Goal: Task Accomplishment & Management: Manage account settings

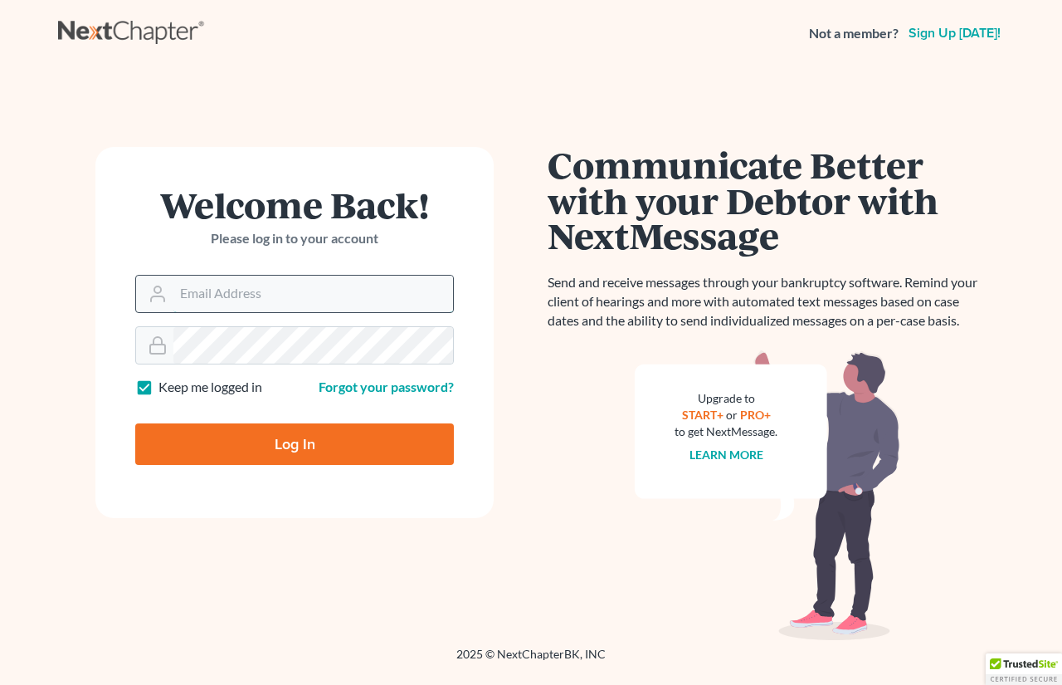
click at [236, 305] on input "Email Address" at bounding box center [313, 293] width 280 height 37
type input "zpike@lasroc.org"
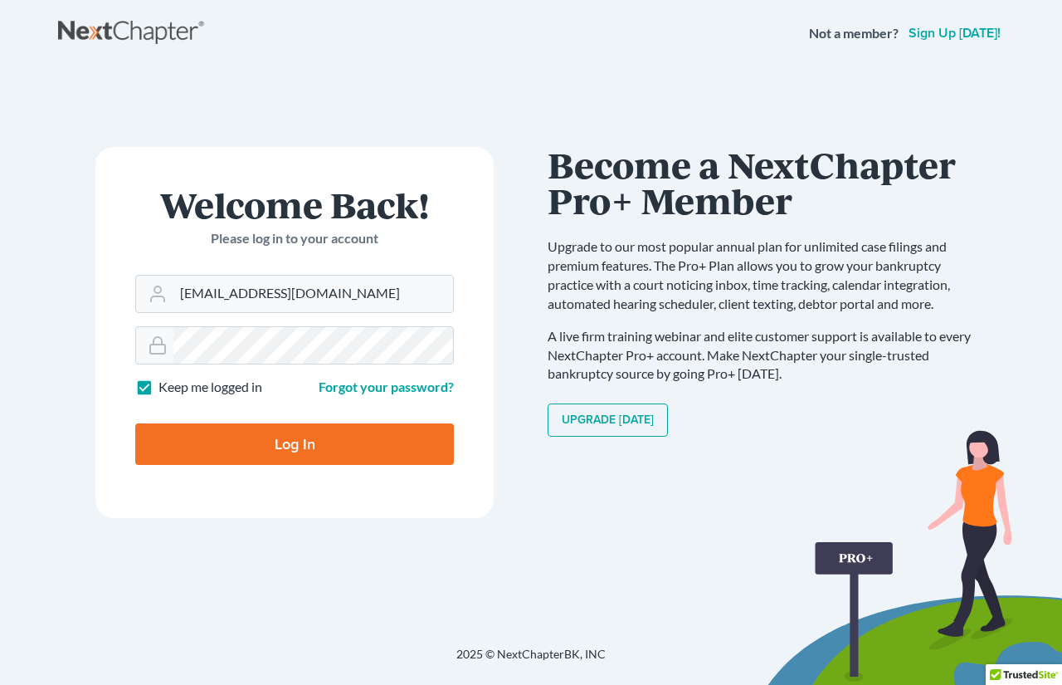
click at [280, 450] on input "Log In" at bounding box center [294, 443] width 319 height 41
type input "Thinking..."
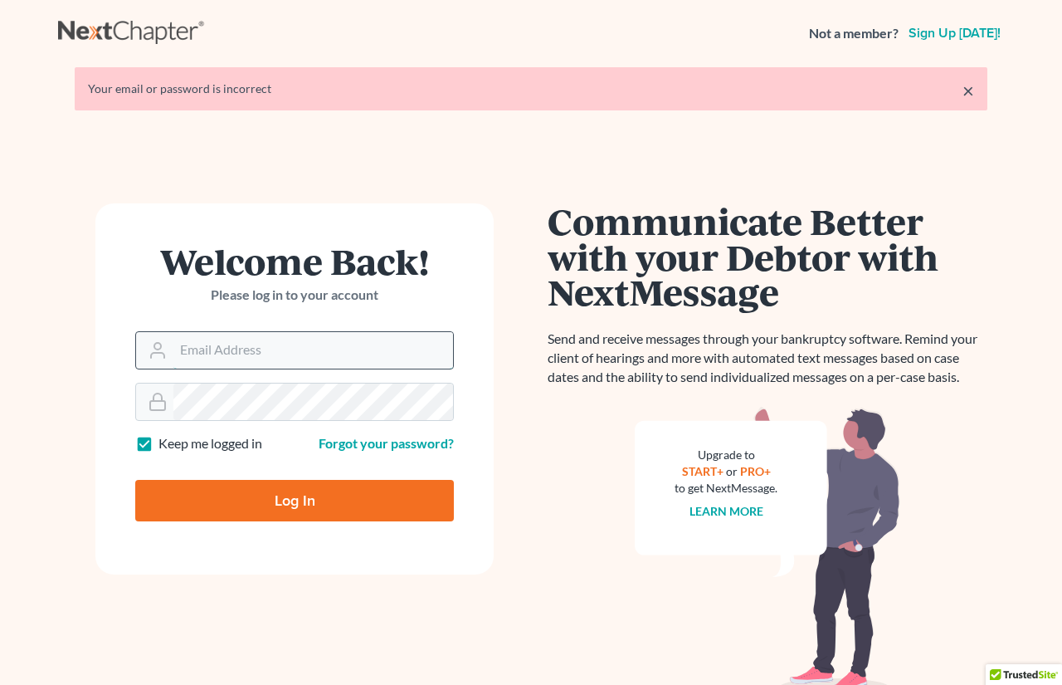
click at [273, 347] on input "Email Address" at bounding box center [313, 350] width 280 height 37
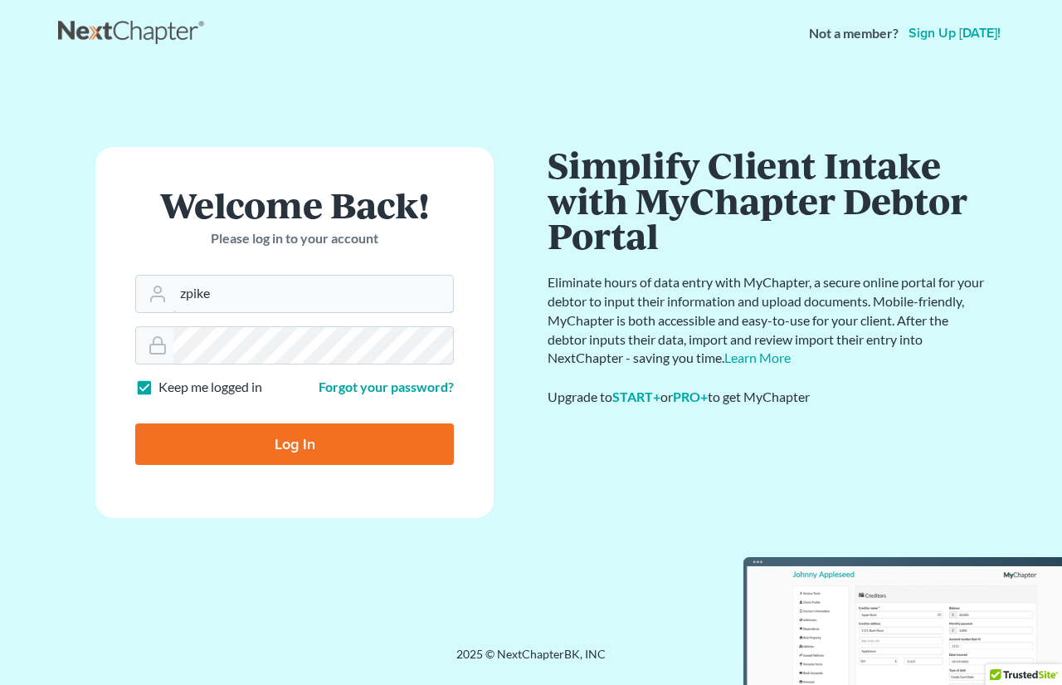
type input "zpike@lasroc.org"
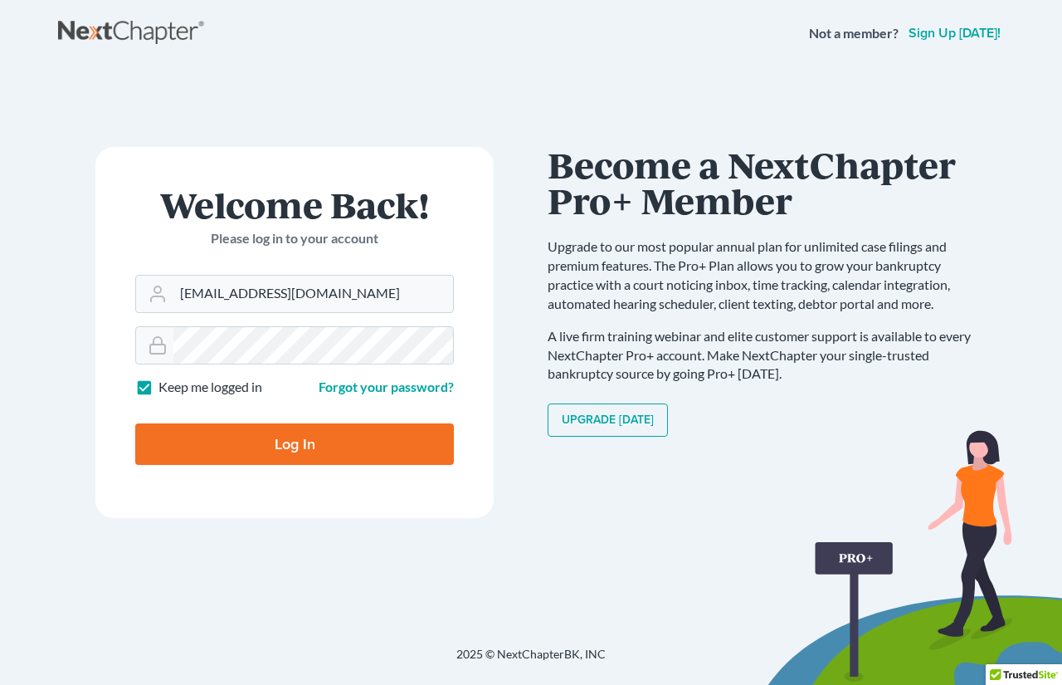
click at [308, 446] on input "Log In" at bounding box center [294, 443] width 319 height 41
type input "Thinking..."
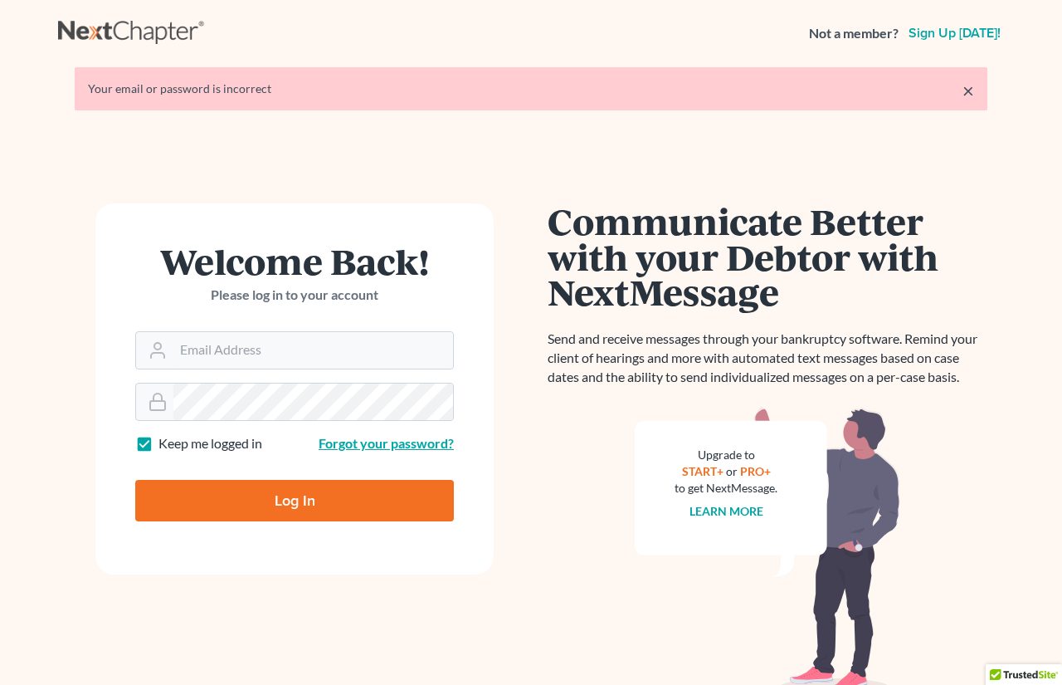
click at [344, 441] on link "Forgot your password?" at bounding box center [386, 443] width 135 height 16
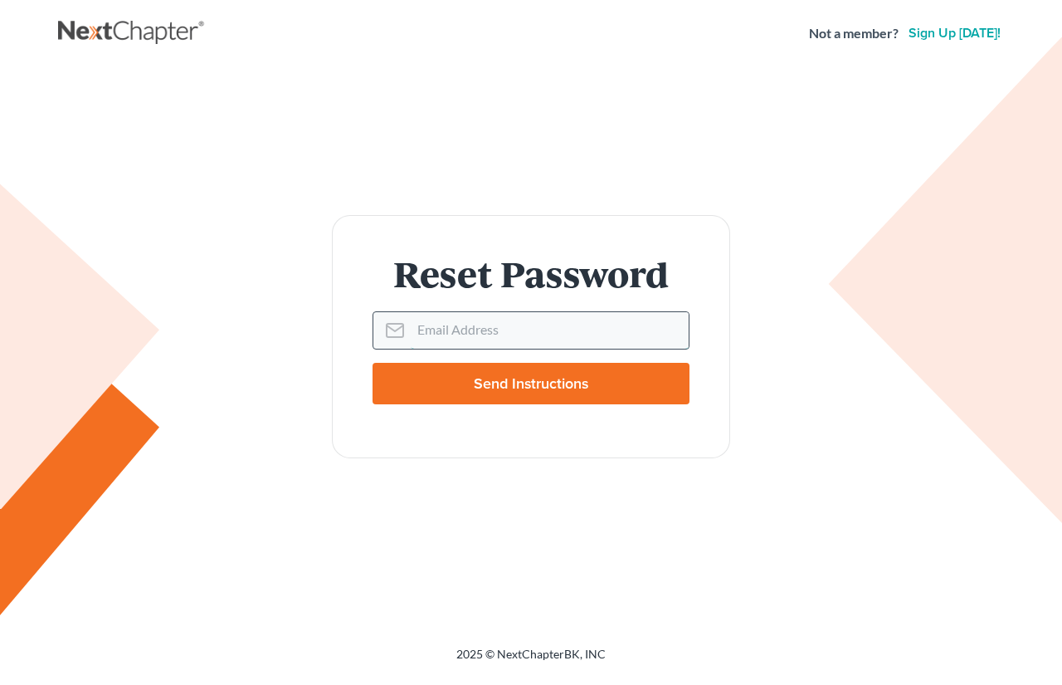
click at [437, 341] on input "Email Address" at bounding box center [550, 330] width 278 height 37
type input "zpike@lasroc.org"
click at [510, 383] on input "Send Instructions" at bounding box center [531, 383] width 317 height 41
